Goal: Task Accomplishment & Management: Use online tool/utility

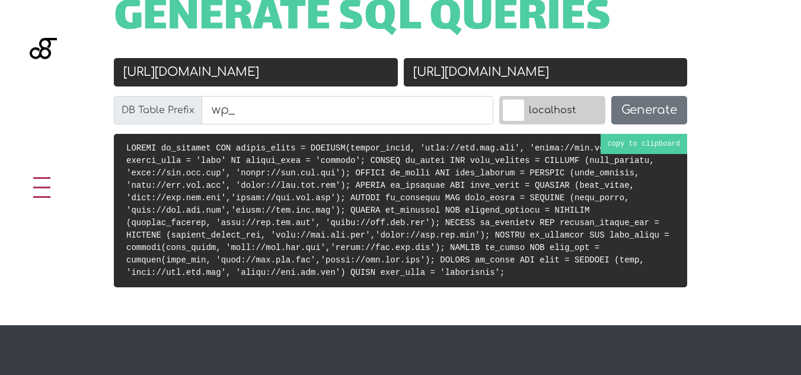
scroll to position [494, 0]
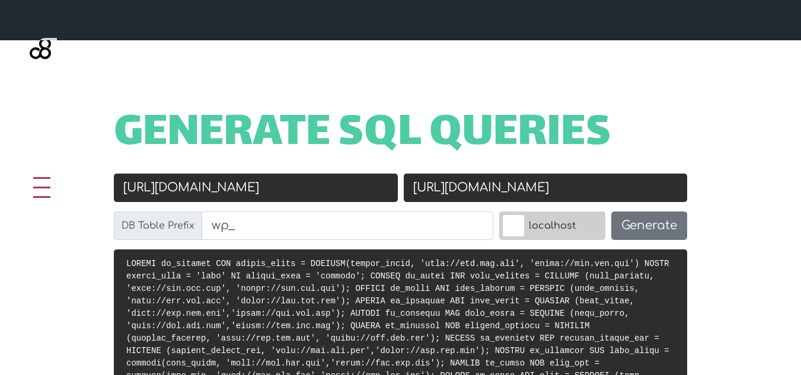
click at [235, 174] on input "http://old.url.com" at bounding box center [256, 188] width 284 height 28
paste input "s://ceramic.orphiclegacy.com/"
type input "https://ceramic.orphiclegacy.com/"
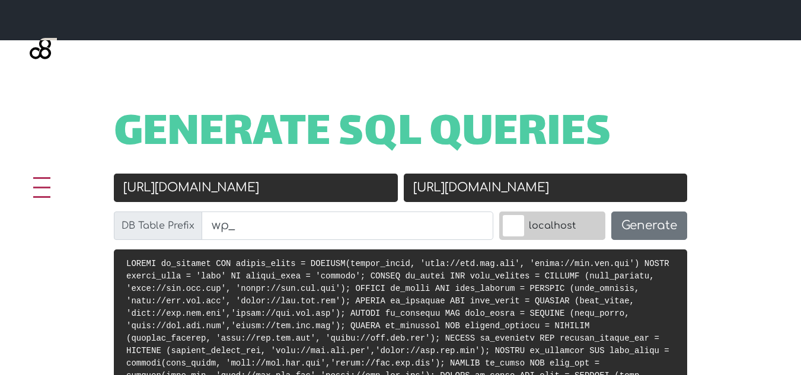
click at [468, 174] on input "https://new.url.com" at bounding box center [546, 188] width 284 height 28
paste input "ceramicsindia.co.in/"
type input "https://ceramicsindia.co.in/"
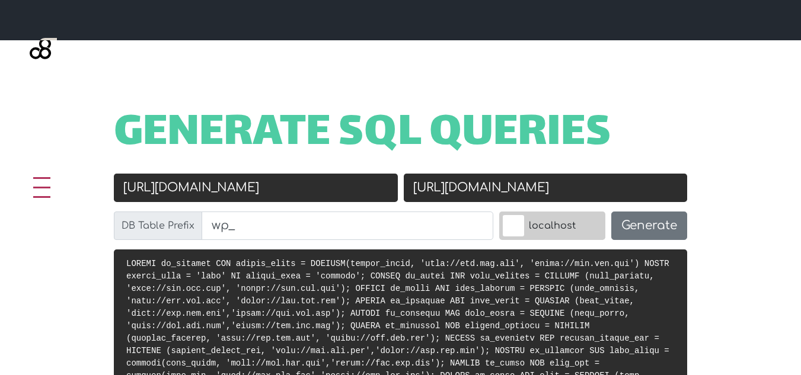
click at [353, 174] on input "https://ceramic.orphiclegacy.com/" at bounding box center [256, 188] width 284 height 28
type input "https://ceramic.orphiclegacy.com"
click at [593, 174] on input "https://ceramicsindia.co.in/" at bounding box center [546, 188] width 284 height 28
type input "https://ceramicsindia.co.in"
click at [627, 212] on button "Generate" at bounding box center [649, 226] width 76 height 28
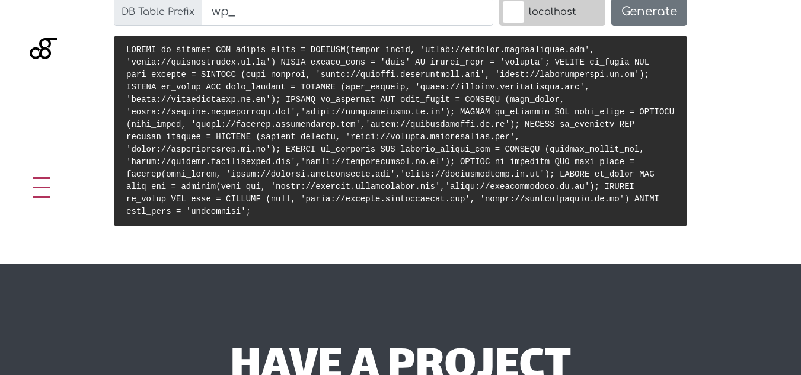
scroll to position [610, 0]
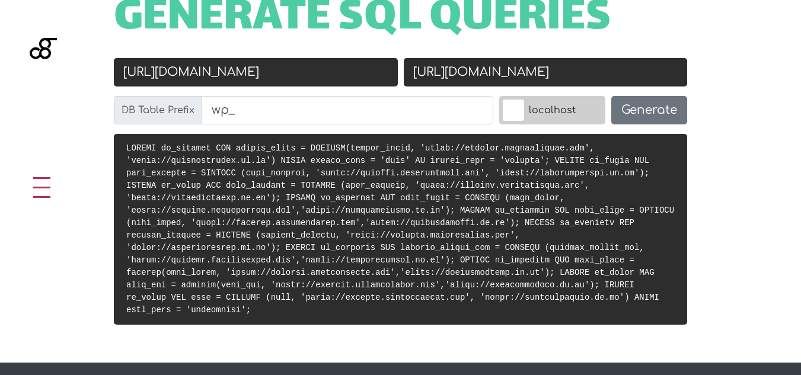
click at [532, 58] on input "[URL][DOMAIN_NAME]" at bounding box center [546, 72] width 284 height 28
click at [532, 58] on input "https://ceramicsindia.co.in" at bounding box center [546, 72] width 284 height 28
type input "https://ceramicsindia.co.in"
click at [624, 134] on pre at bounding box center [400, 229] width 573 height 191
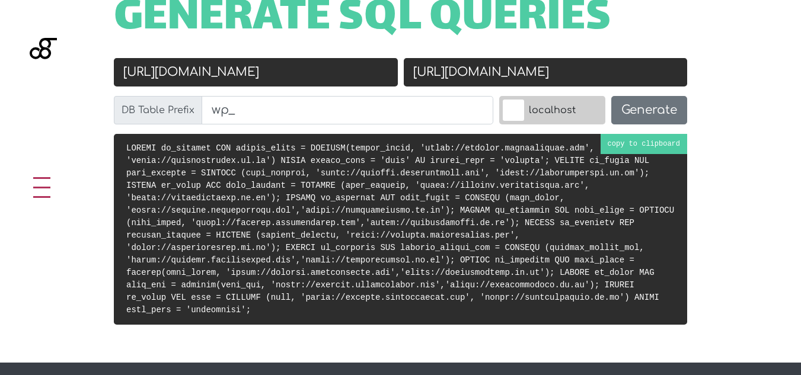
click at [445, 168] on pre at bounding box center [400, 229] width 573 height 191
drag, startPoint x: 170, startPoint y: 48, endPoint x: 100, endPoint y: 52, distance: 69.5
click at [100, 58] on div "Old URL https://ceramic.orphiclegacy.com New URL https://ceramicsindia.co.in DB…" at bounding box center [400, 96] width 621 height 76
type input "[DOMAIN_NAME]"
drag, startPoint x: 461, startPoint y: 49, endPoint x: 369, endPoint y: 45, distance: 92.0
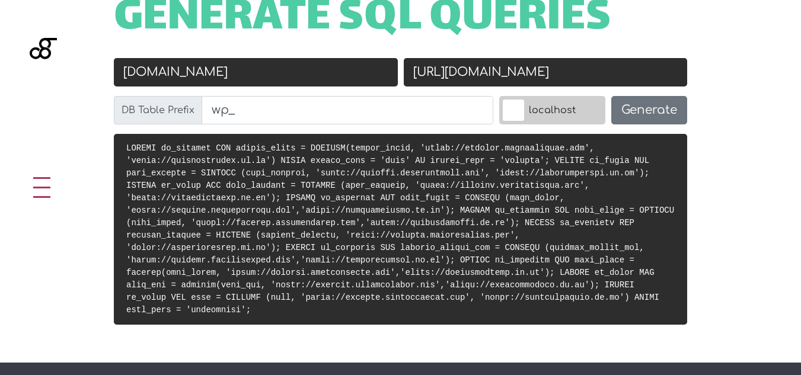
click at [369, 58] on div "Old URL ceramic.orphiclegacy.com New URL https://ceramicsindia.co.in DB Table P…" at bounding box center [400, 96] width 579 height 76
type input "[DOMAIN_NAME]"
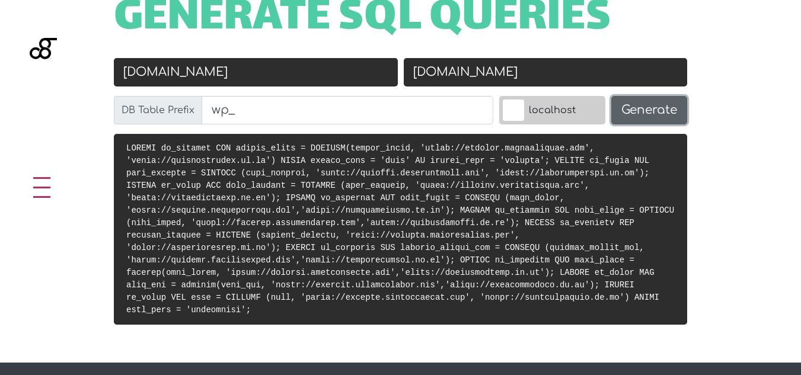
click at [623, 96] on button "Generate" at bounding box center [649, 110] width 76 height 28
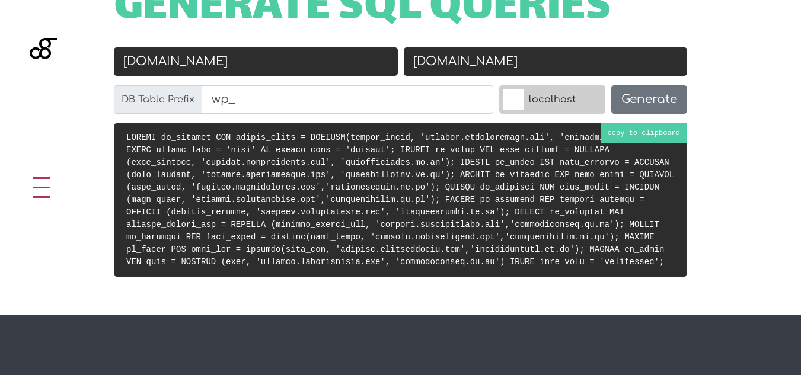
scroll to position [708, 0]
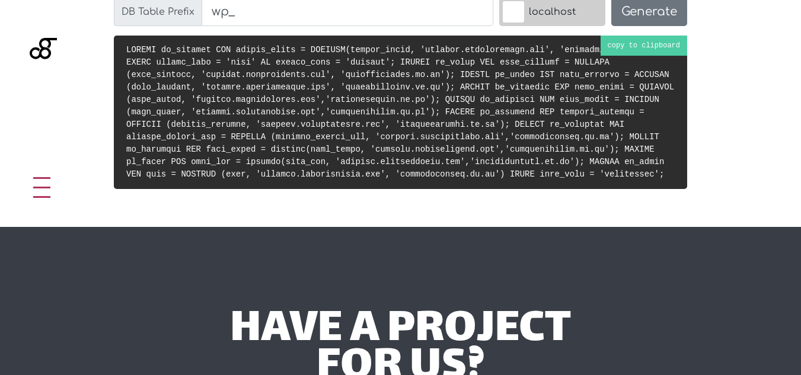
click at [616, 36] on pre at bounding box center [400, 113] width 573 height 154
